Goal: Browse casually: Explore the website without a specific task or goal

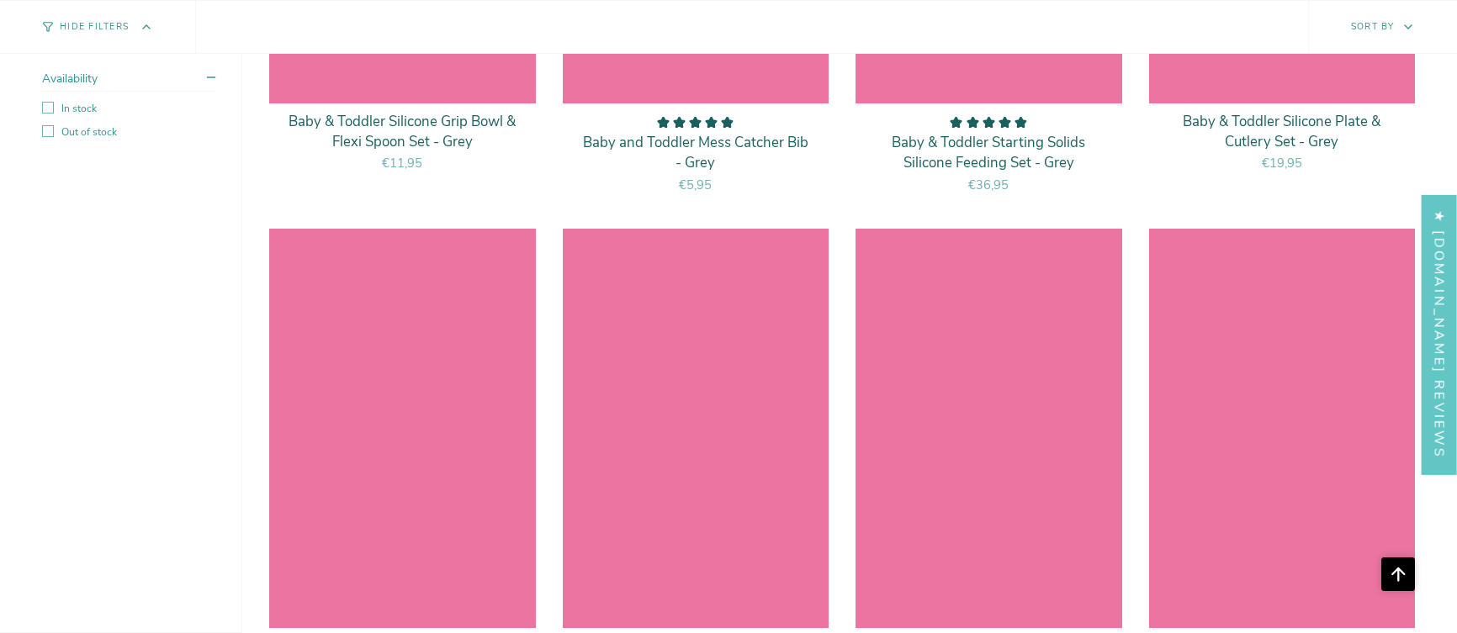
scroll to position [7411, 0]
